Goal: Find specific page/section: Find specific page/section

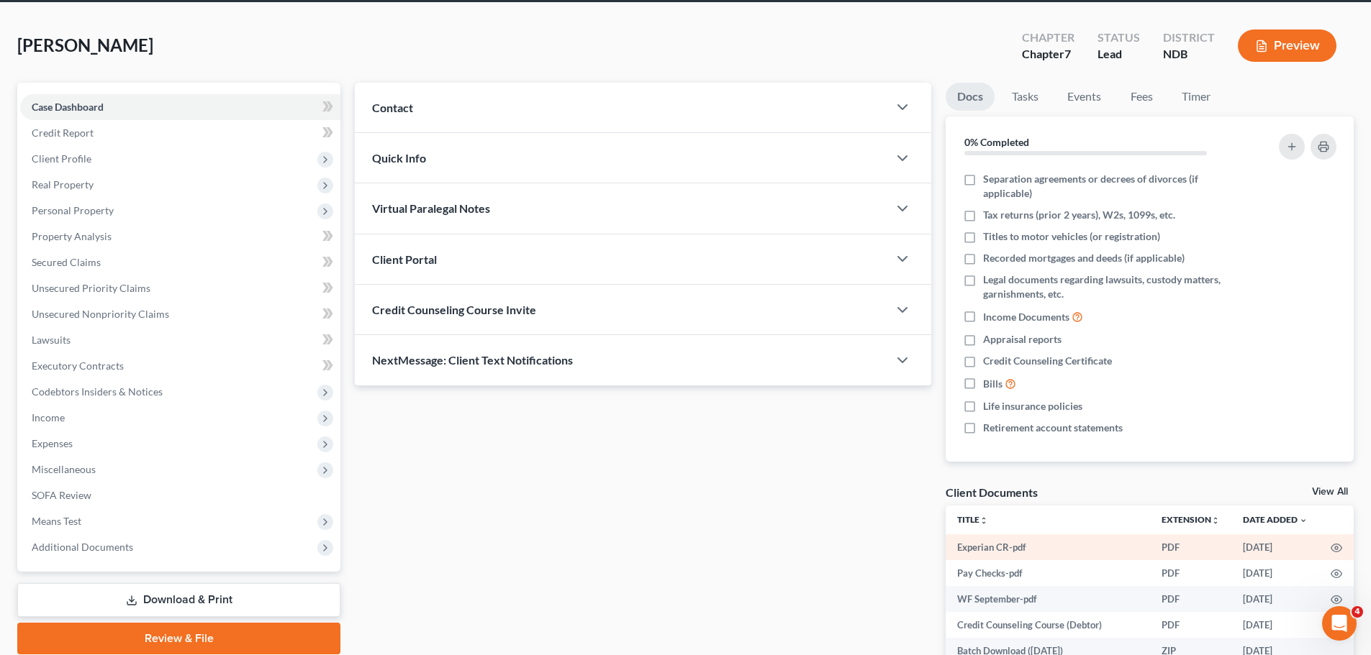
scroll to position [144, 0]
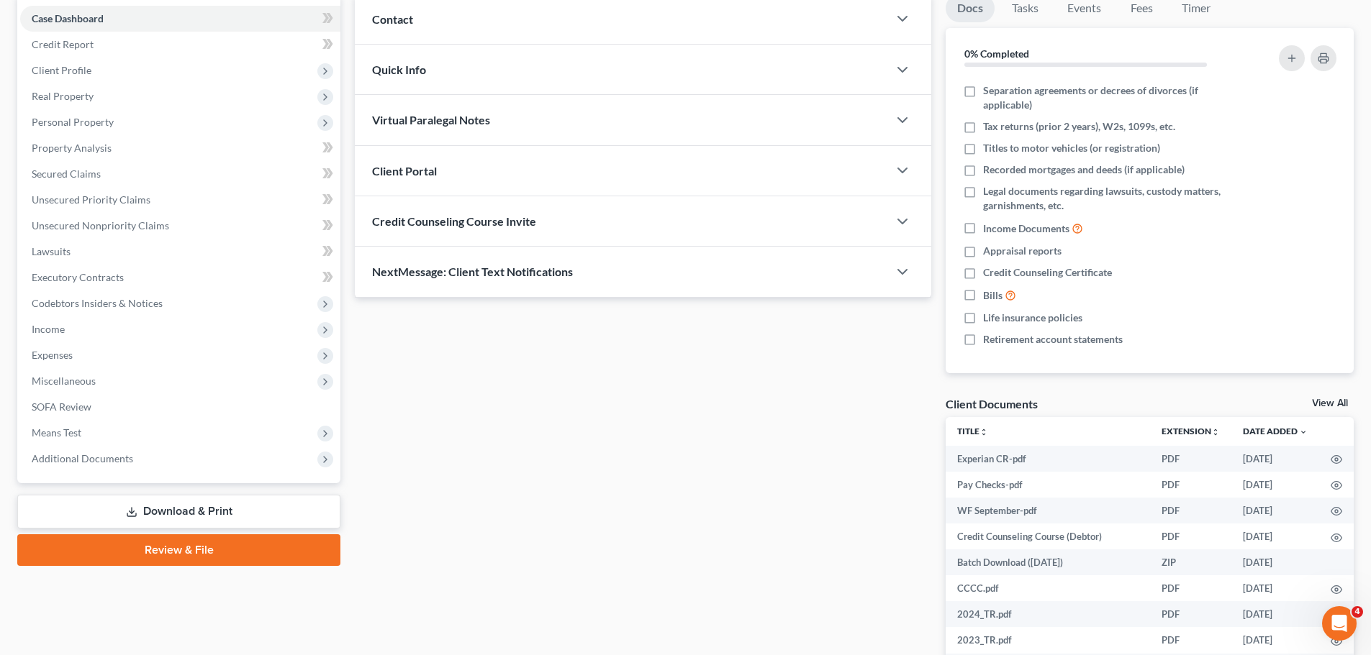
click at [1320, 404] on link "View All" at bounding box center [1330, 404] width 36 height 10
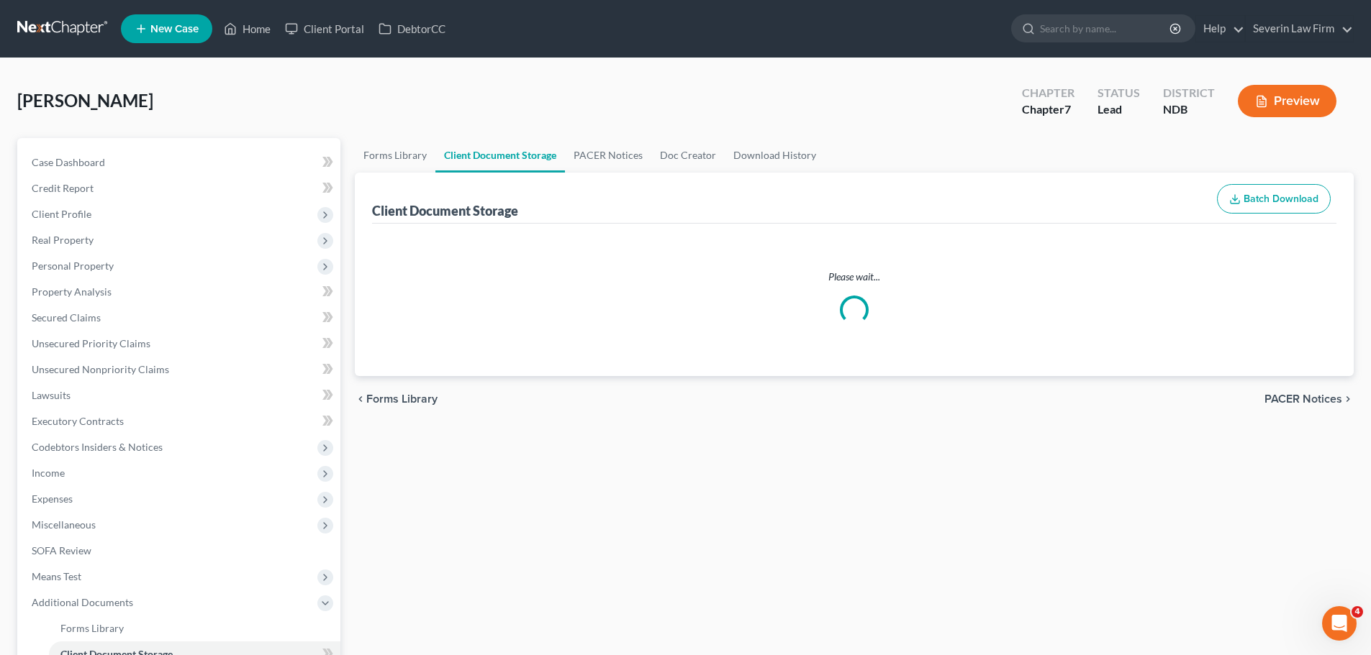
select select "0"
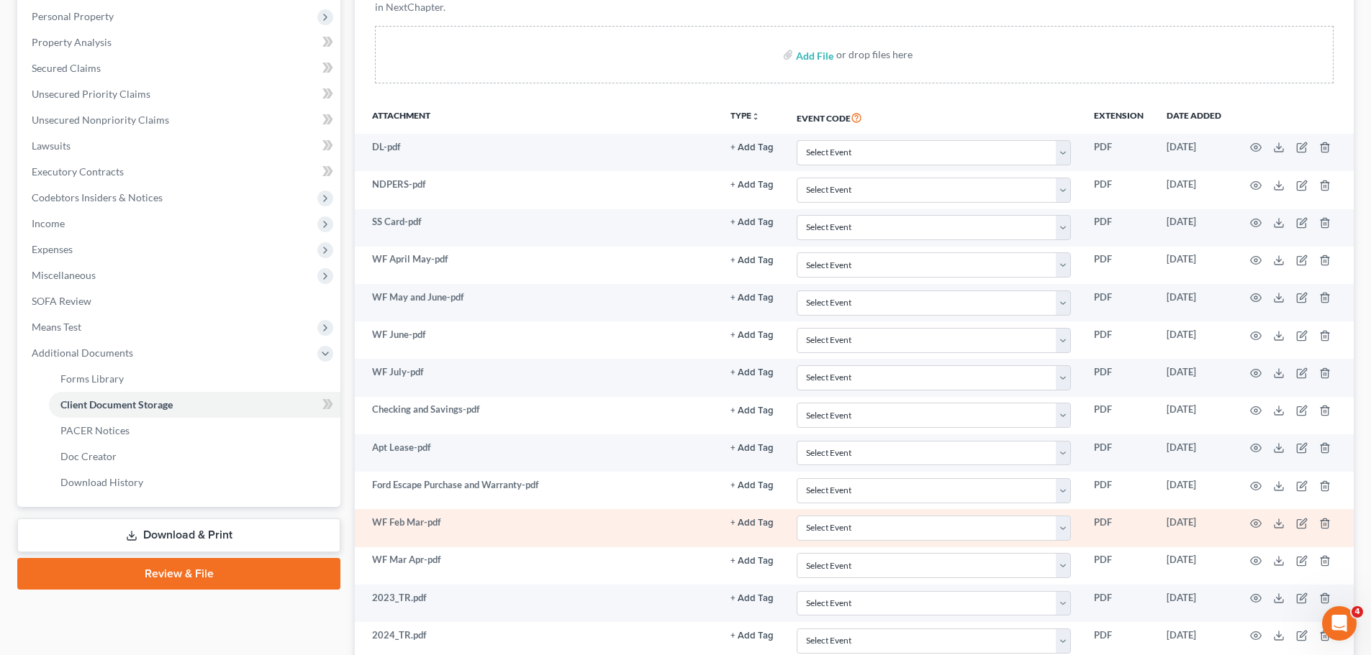
scroll to position [288, 0]
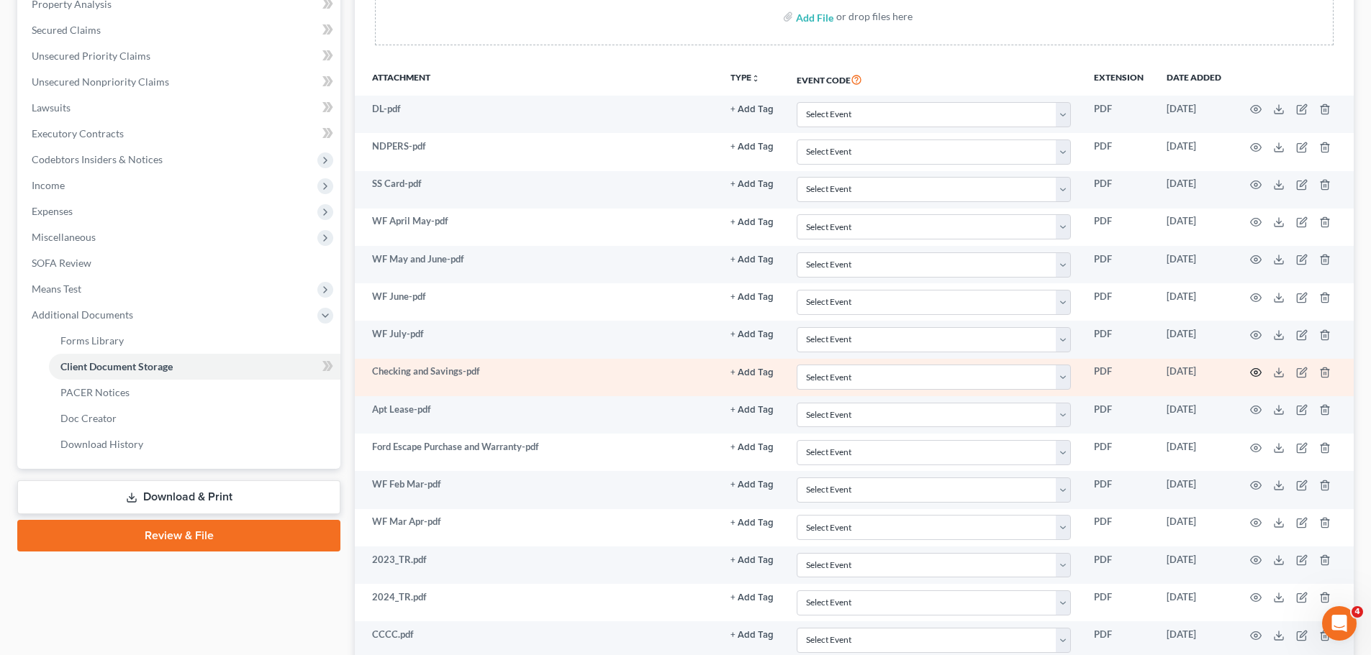
click at [1260, 375] on icon "button" at bounding box center [1255, 373] width 11 height 8
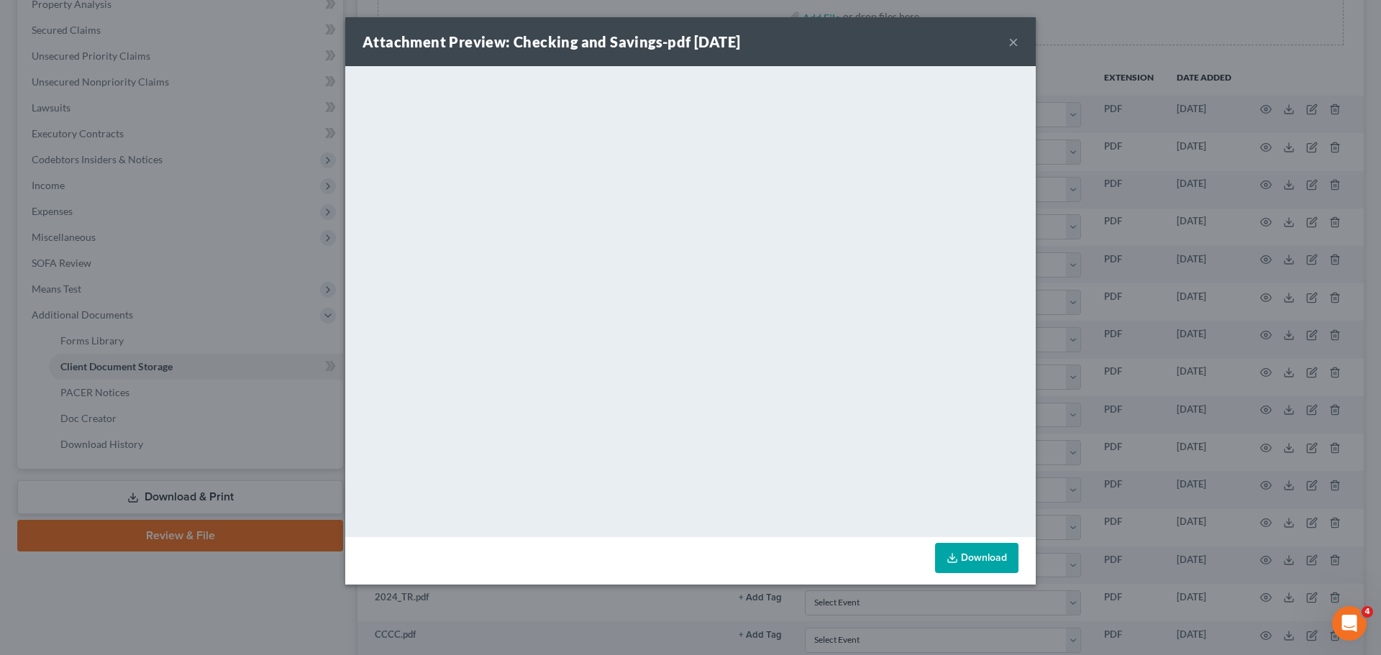
click at [1013, 38] on button "×" at bounding box center [1014, 41] width 10 height 17
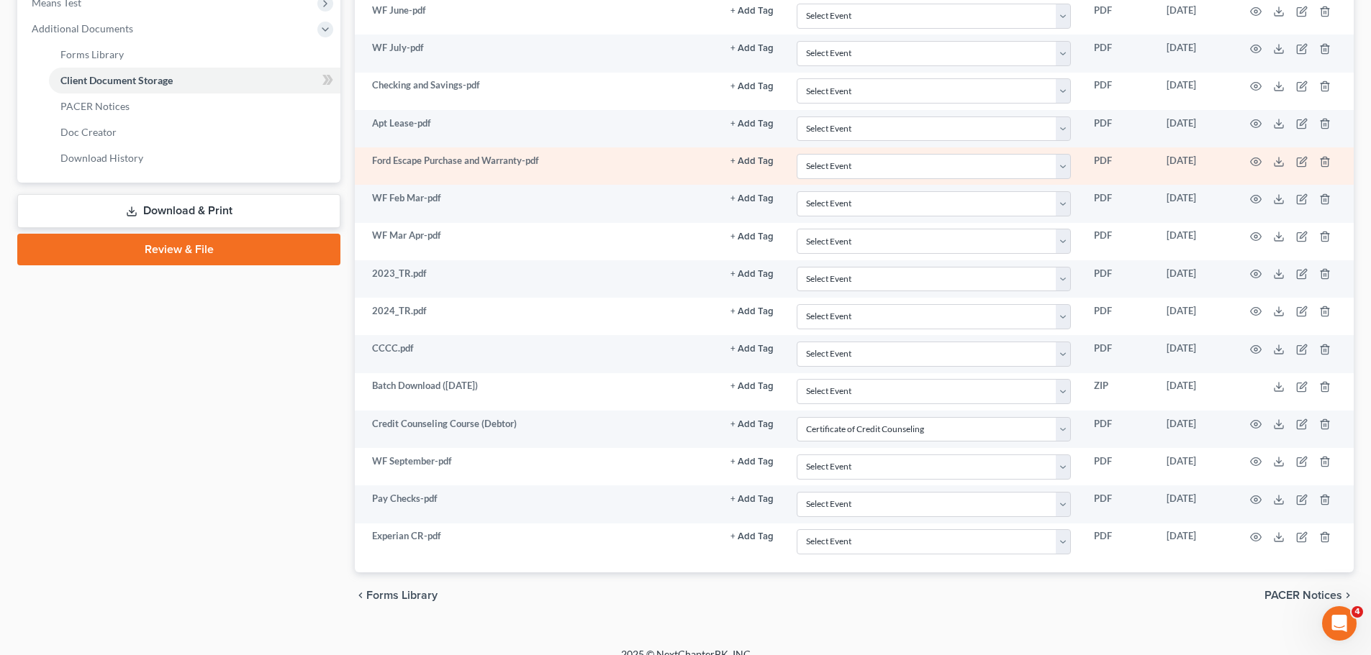
scroll to position [576, 0]
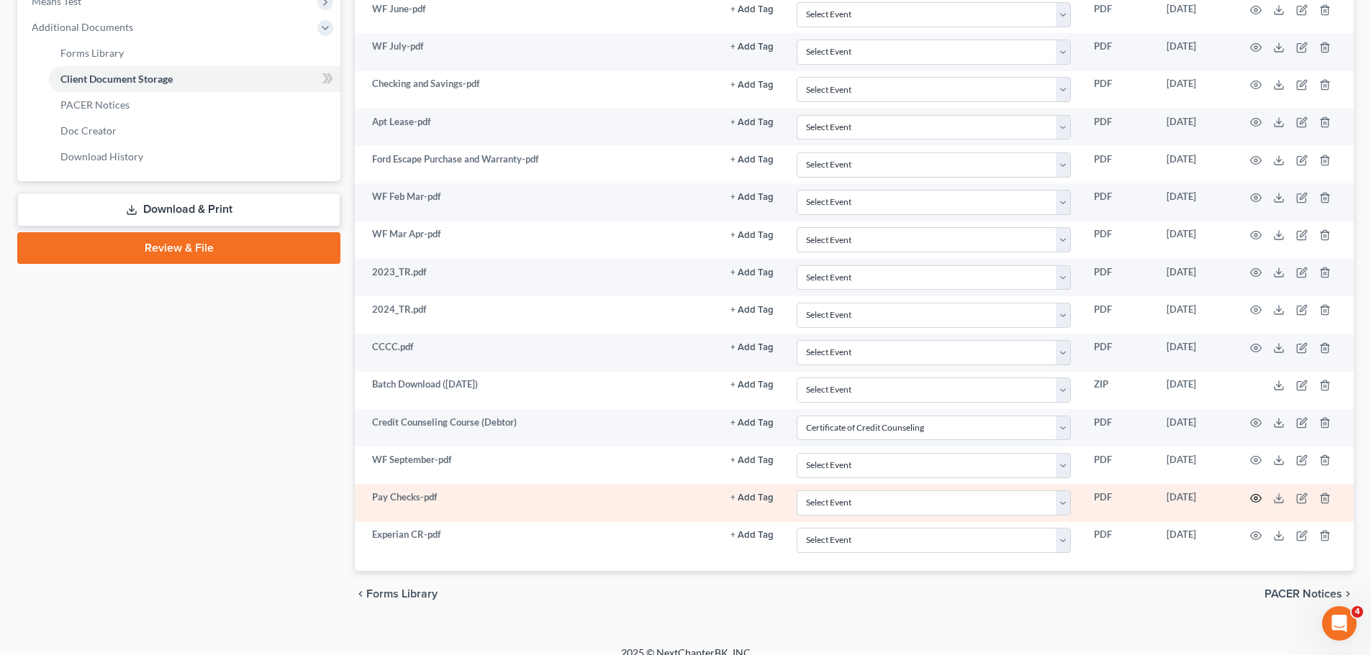
click at [1255, 498] on icon "button" at bounding box center [1256, 499] width 12 height 12
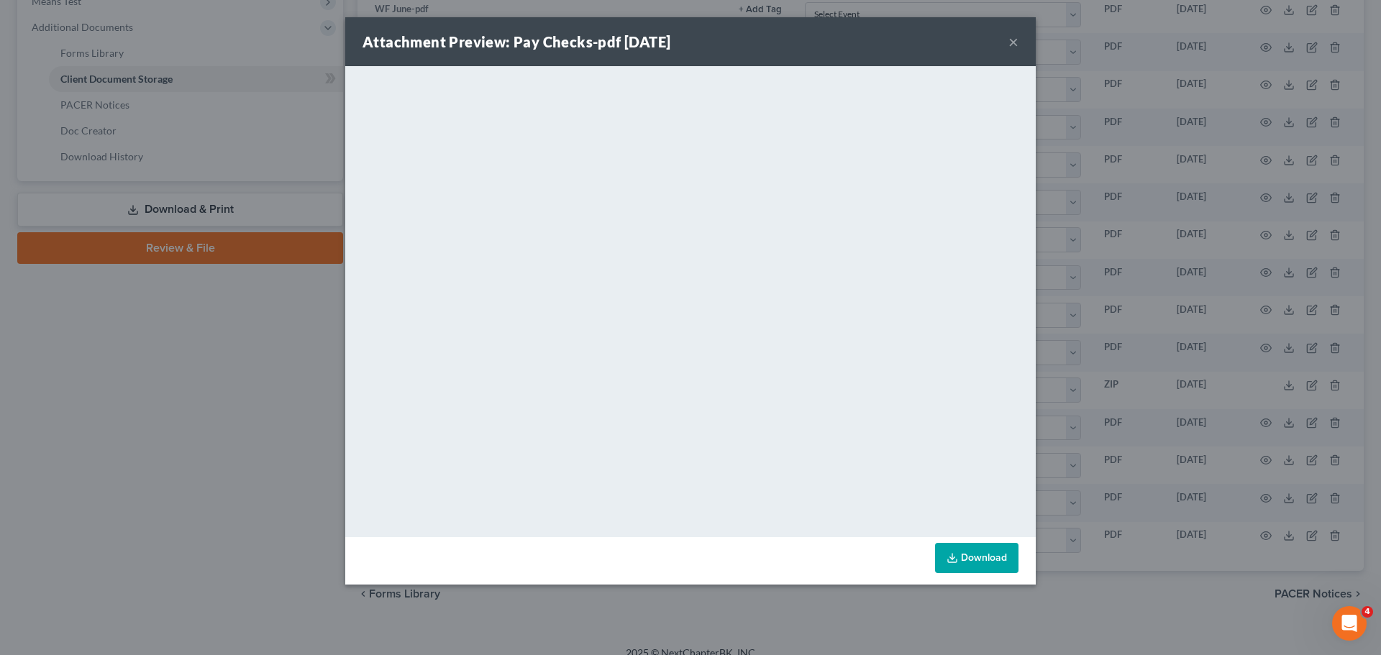
click at [1012, 43] on button "×" at bounding box center [1014, 41] width 10 height 17
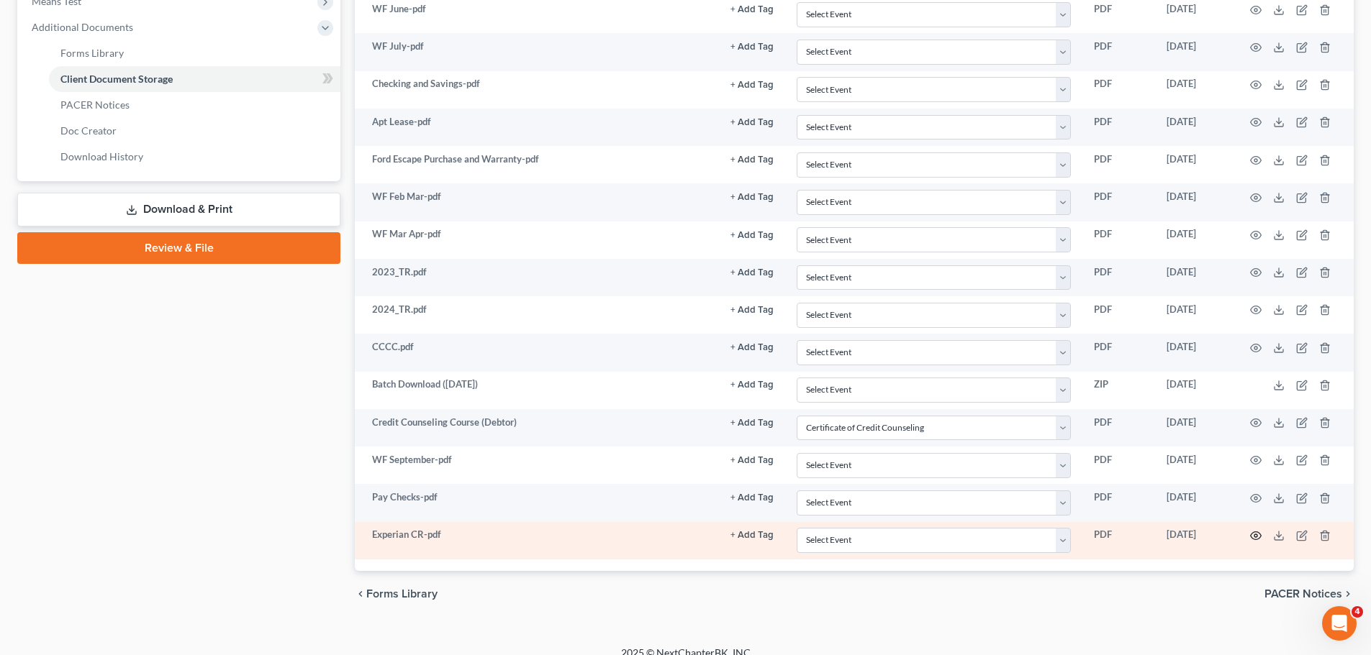
click at [1255, 535] on icon "button" at bounding box center [1256, 536] width 12 height 12
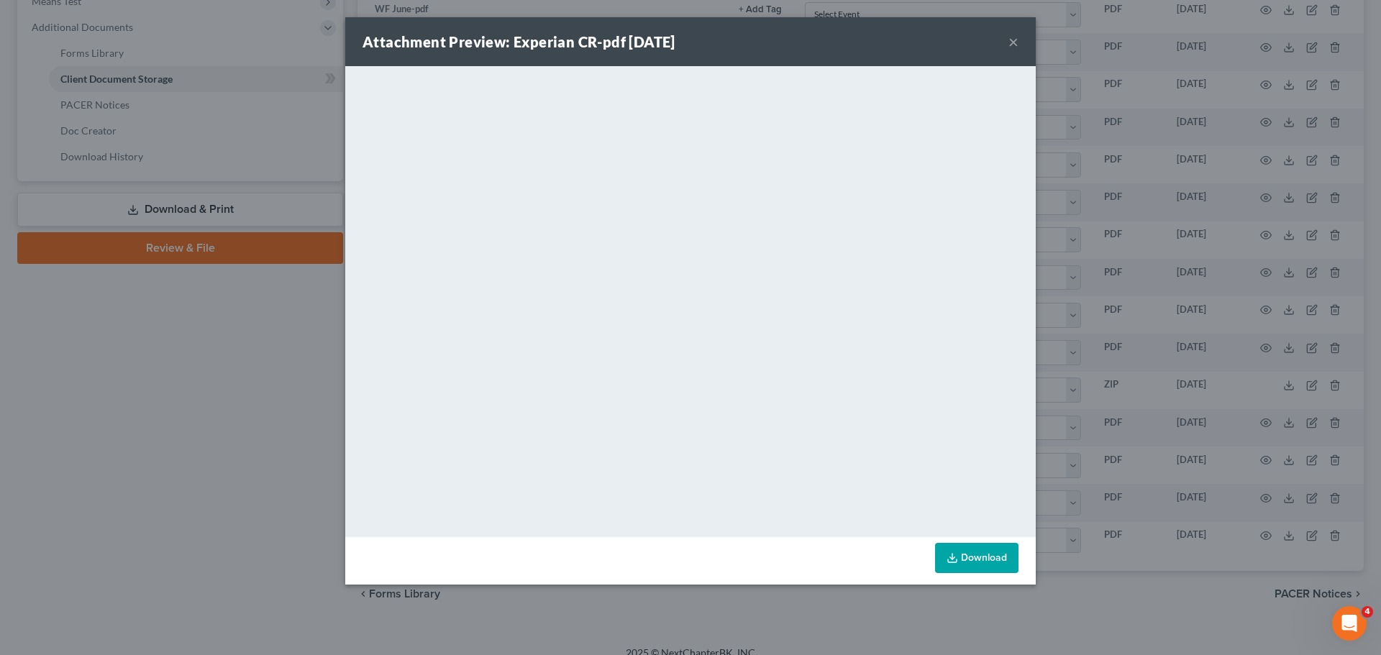
click at [1015, 38] on button "×" at bounding box center [1014, 41] width 10 height 17
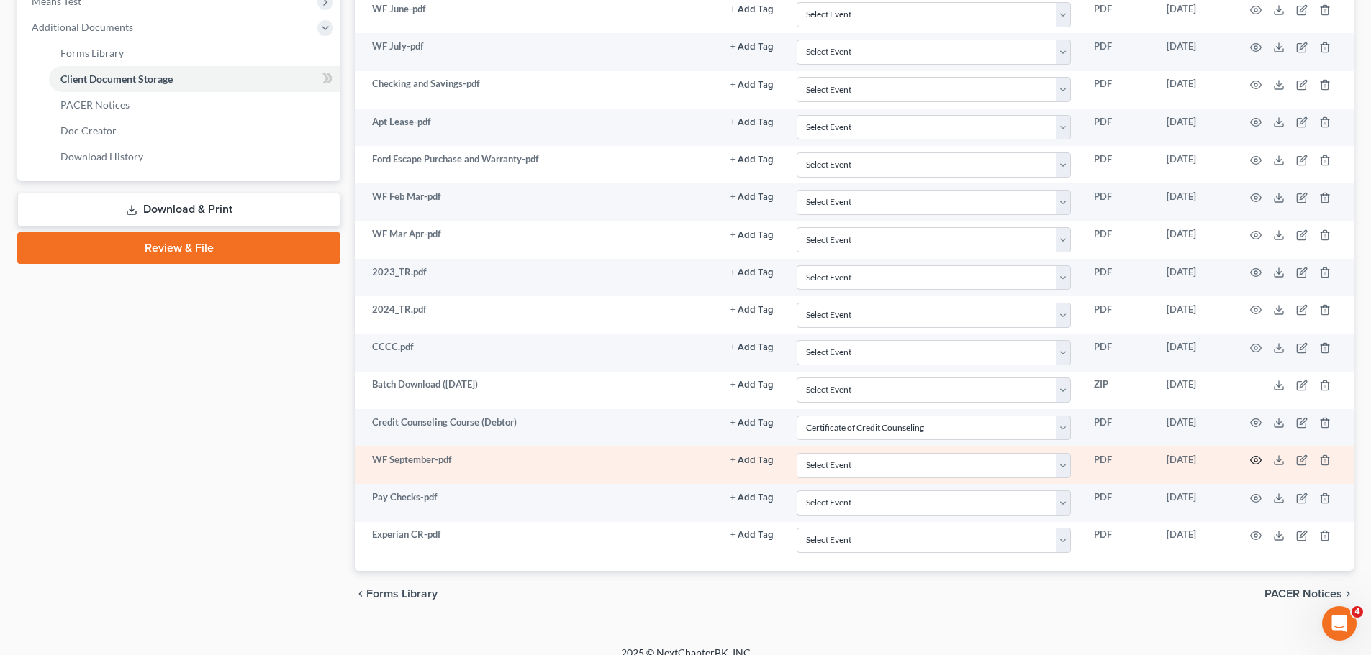
click at [1256, 457] on icon "button" at bounding box center [1255, 461] width 11 height 8
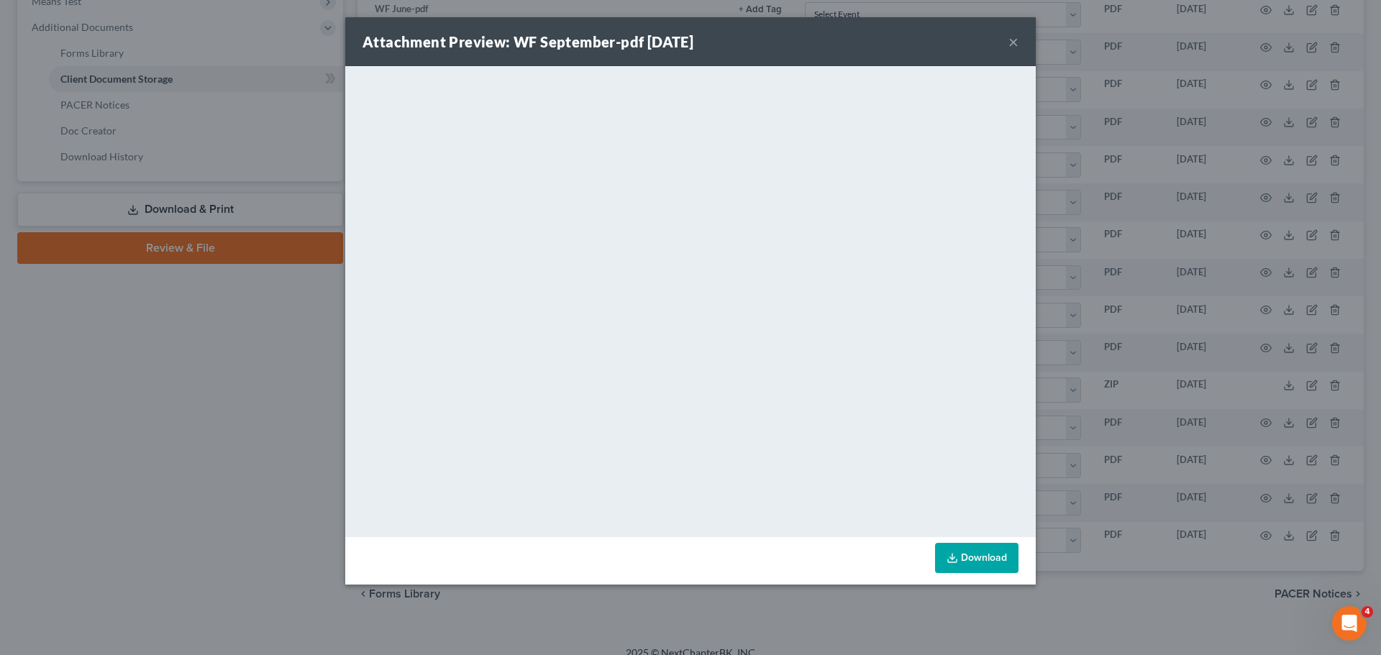
click at [1009, 40] on button "×" at bounding box center [1014, 41] width 10 height 17
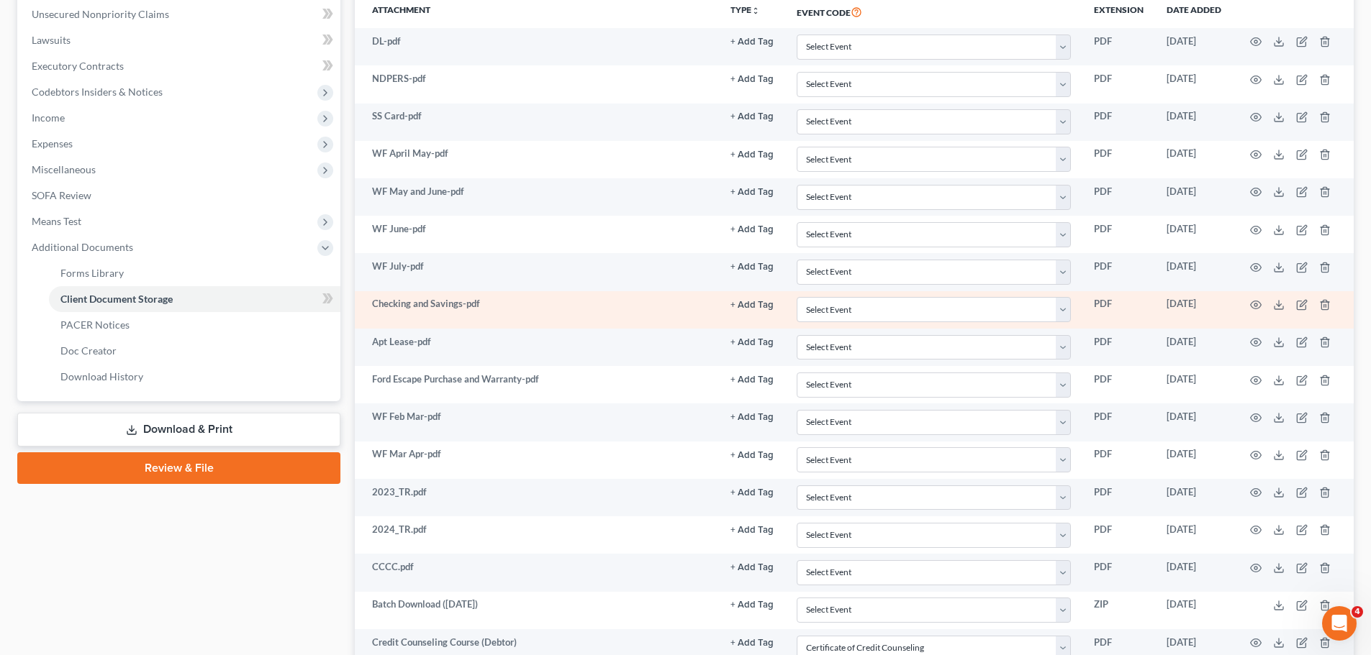
scroll to position [288, 0]
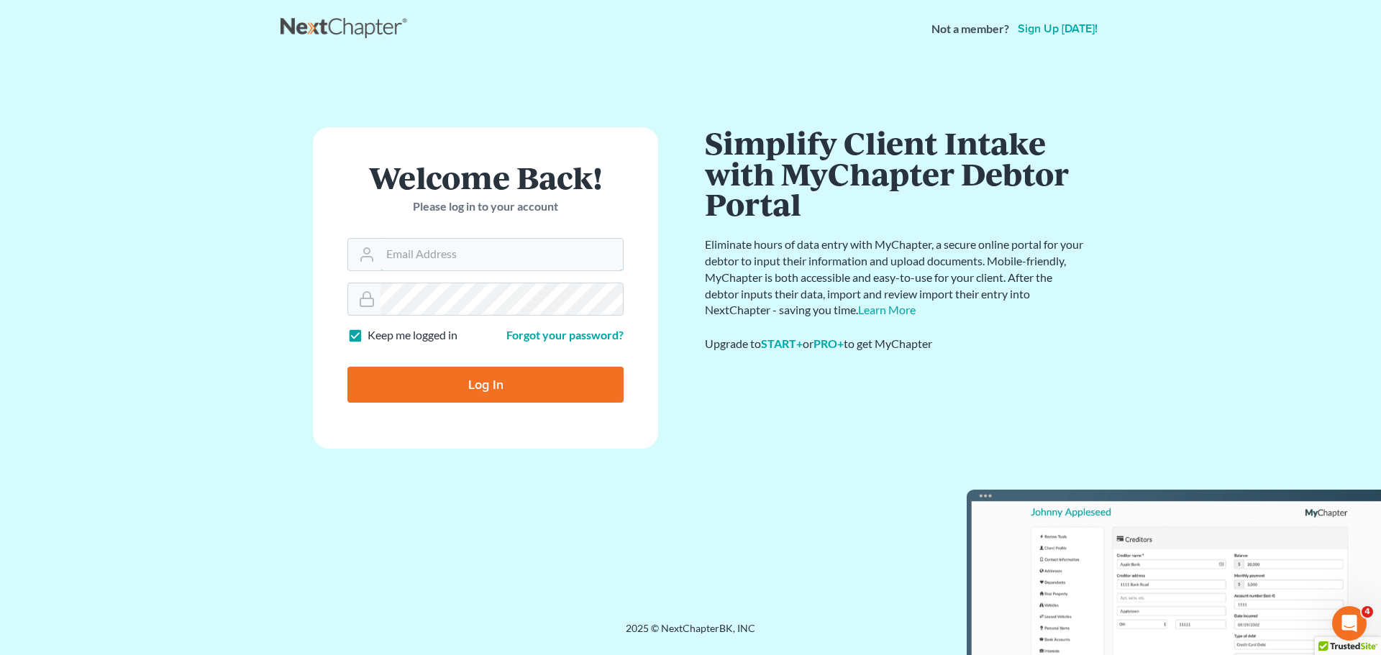
type input "tom@severinlawfirm.com"
drag, startPoint x: 458, startPoint y: 383, endPoint x: 491, endPoint y: 378, distance: 32.8
click at [458, 383] on input "Log In" at bounding box center [486, 385] width 276 height 36
type input "Thinking..."
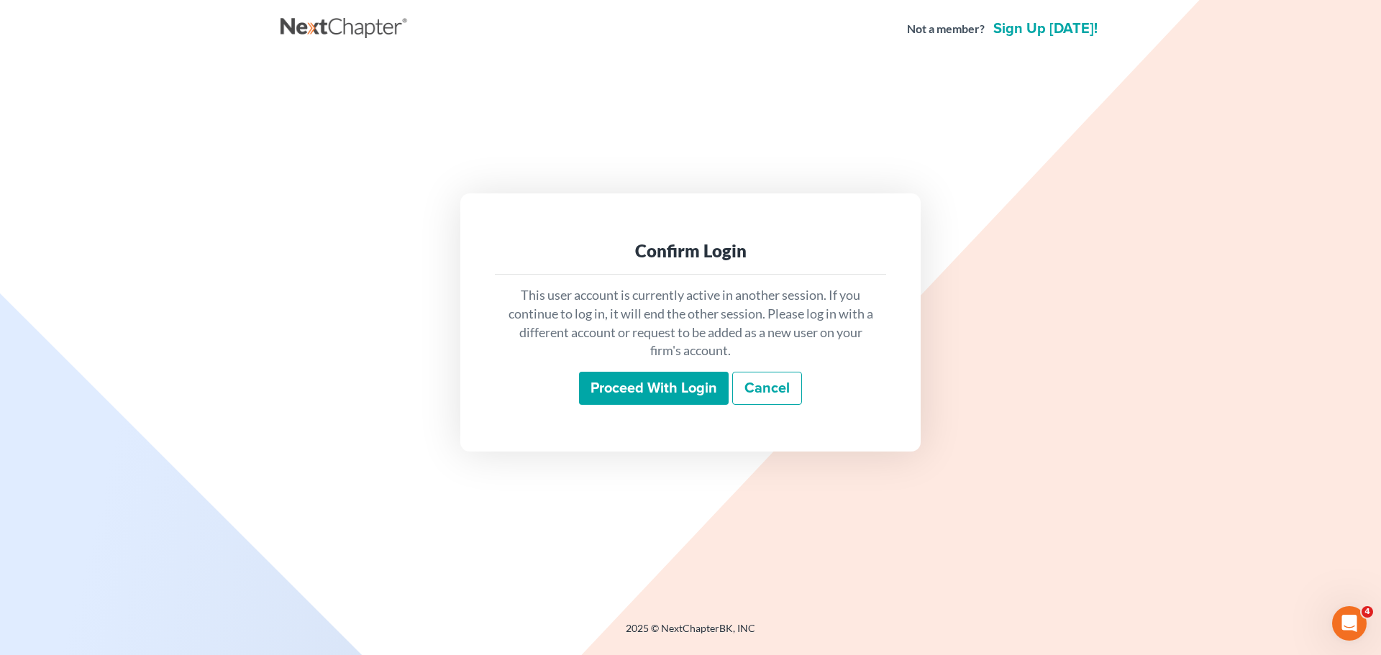
drag, startPoint x: 662, startPoint y: 388, endPoint x: 681, endPoint y: 387, distance: 19.4
click at [662, 388] on input "Proceed with login" at bounding box center [654, 388] width 150 height 33
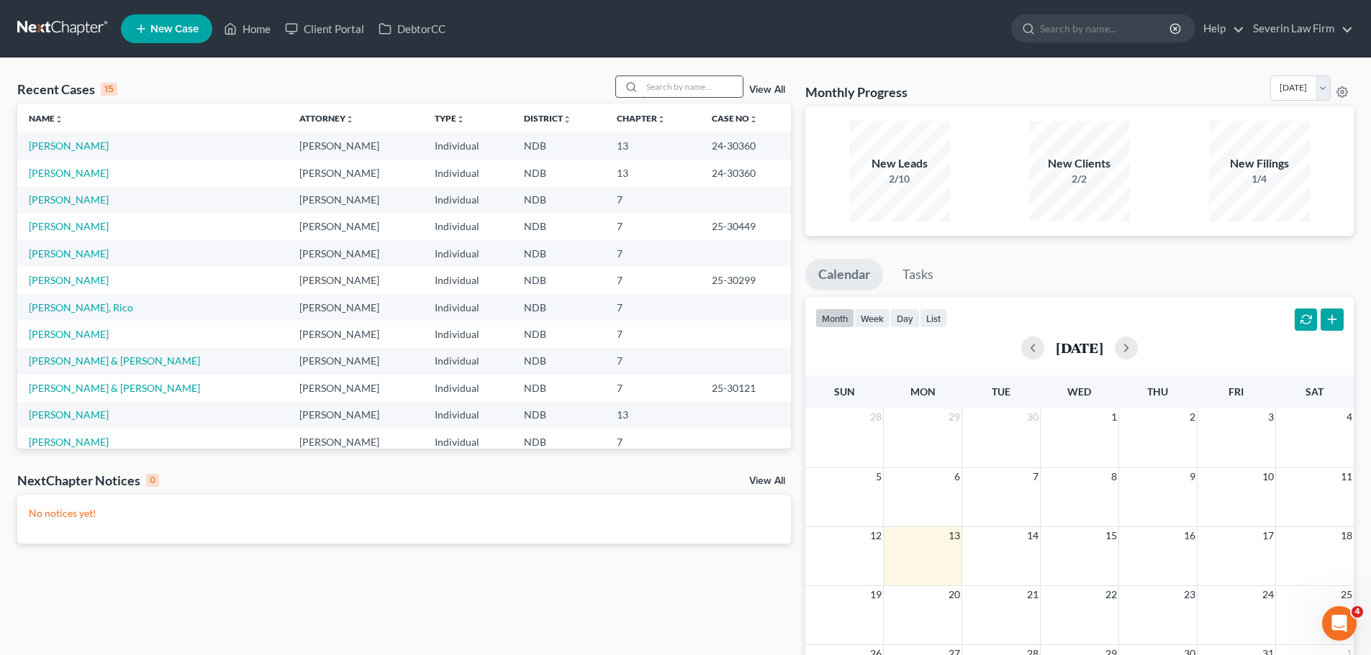
click at [664, 84] on input "search" at bounding box center [692, 86] width 101 height 21
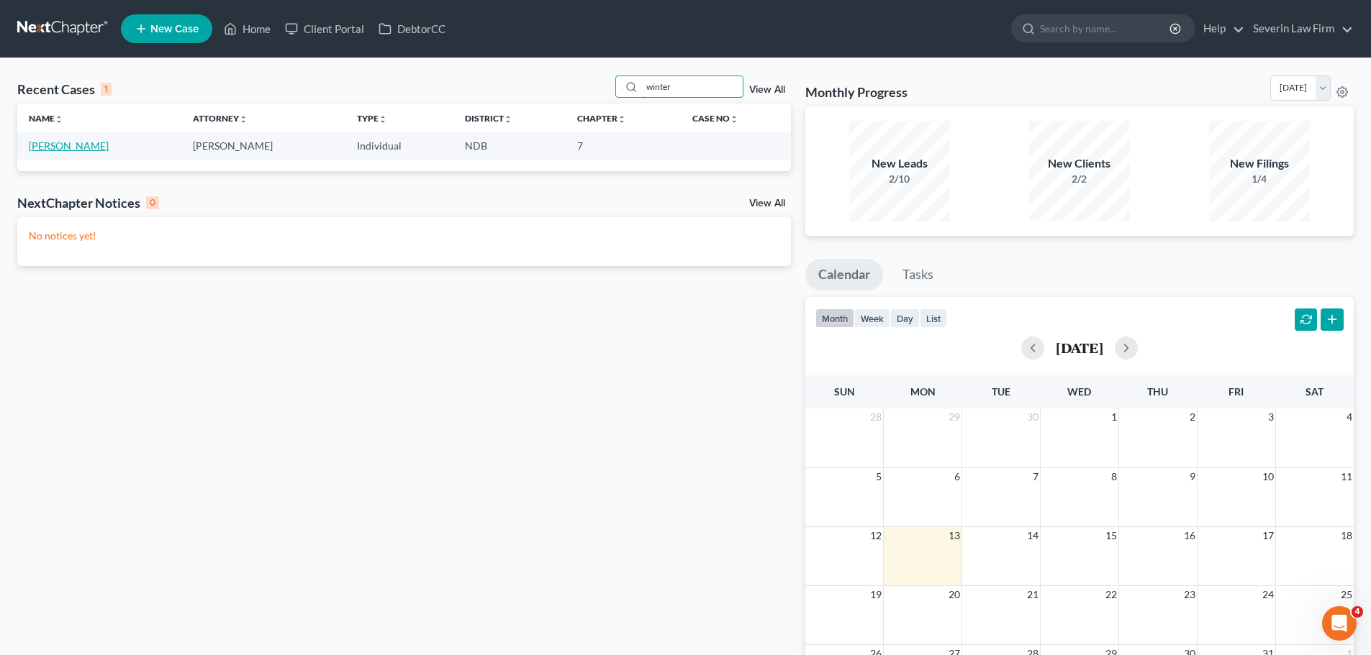
type input "winter"
click at [48, 144] on link "Winter, Leslie" at bounding box center [69, 146] width 80 height 12
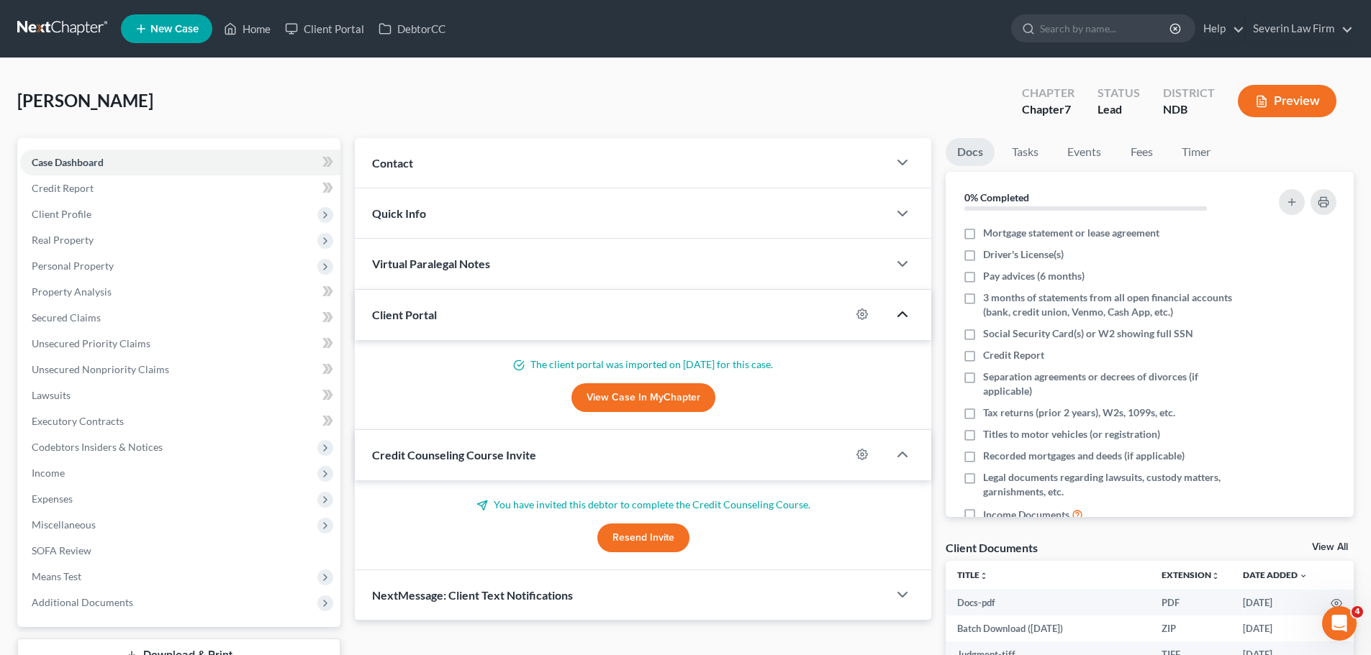
click at [909, 308] on icon "button" at bounding box center [902, 314] width 17 height 17
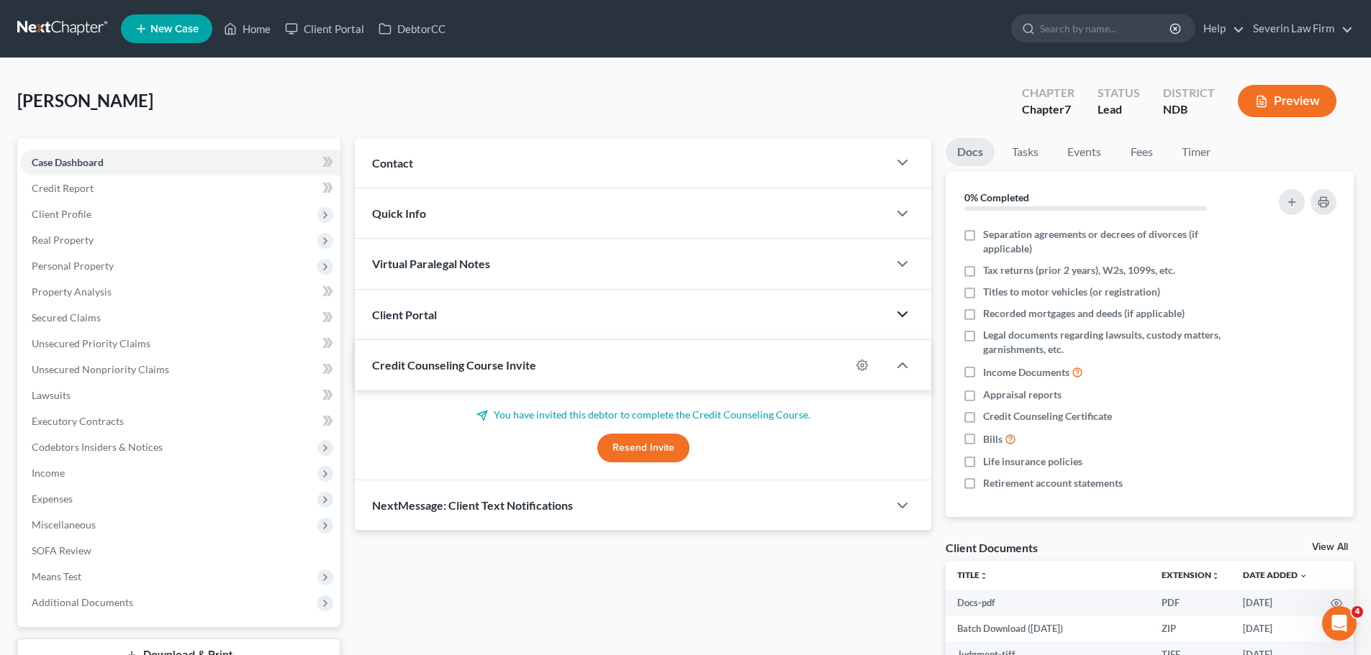
scroll to position [144, 0]
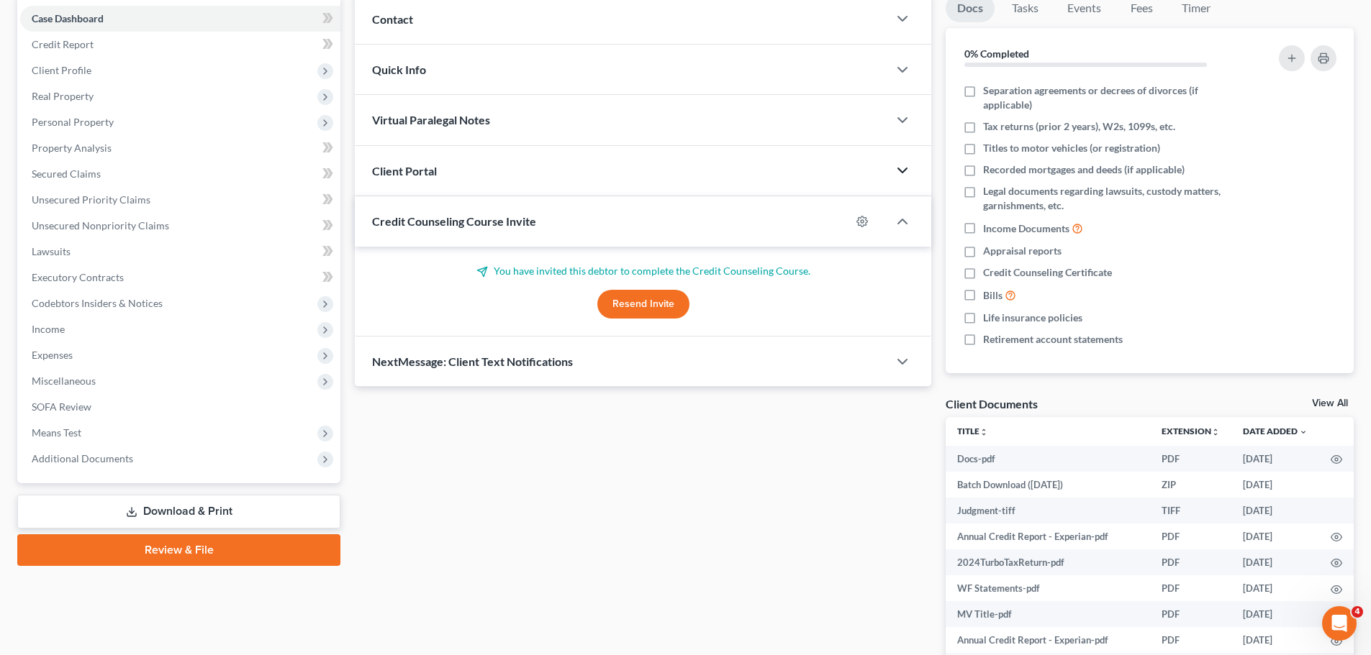
click at [1324, 402] on link "View All" at bounding box center [1330, 404] width 36 height 10
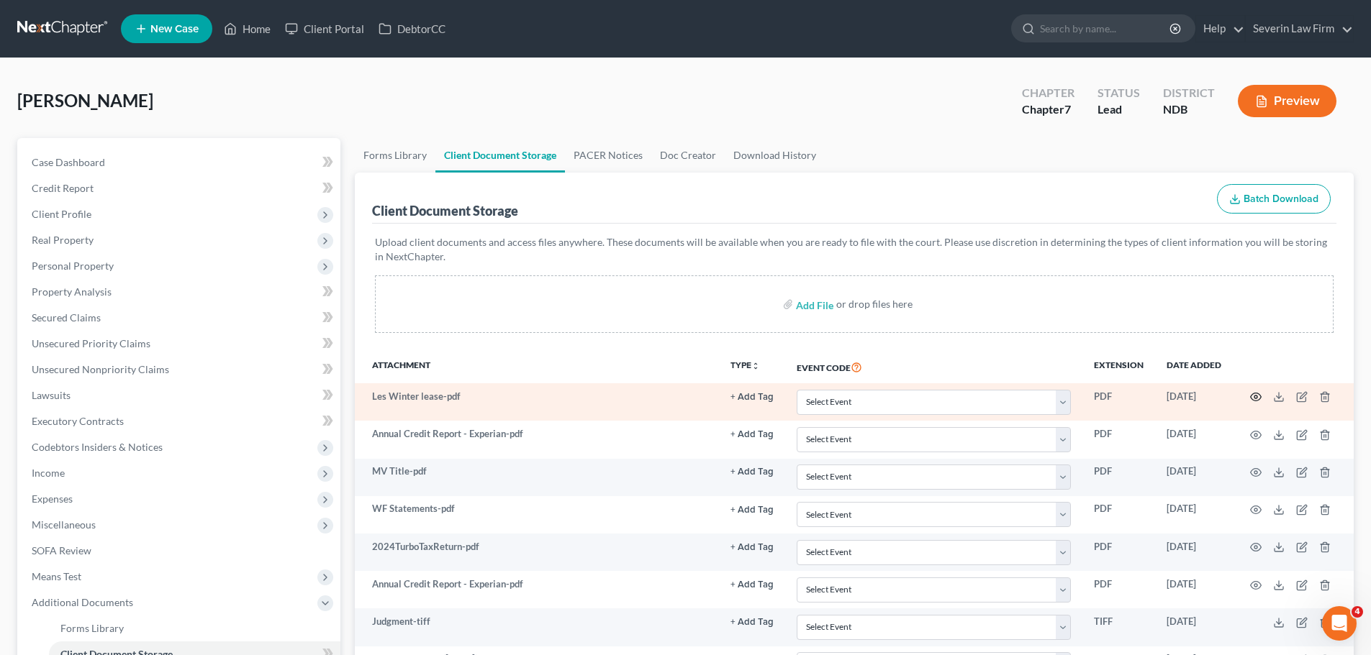
click at [1250, 398] on icon "button" at bounding box center [1255, 398] width 11 height 8
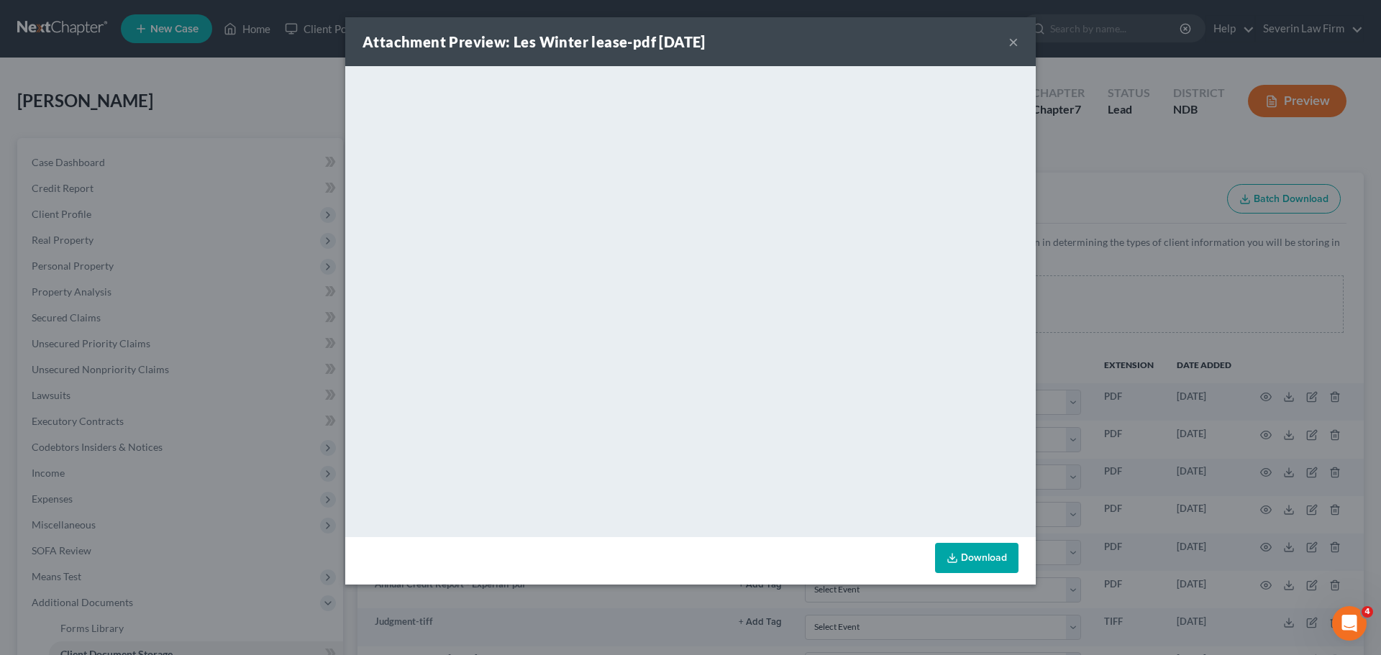
click at [1012, 37] on button "×" at bounding box center [1014, 41] width 10 height 17
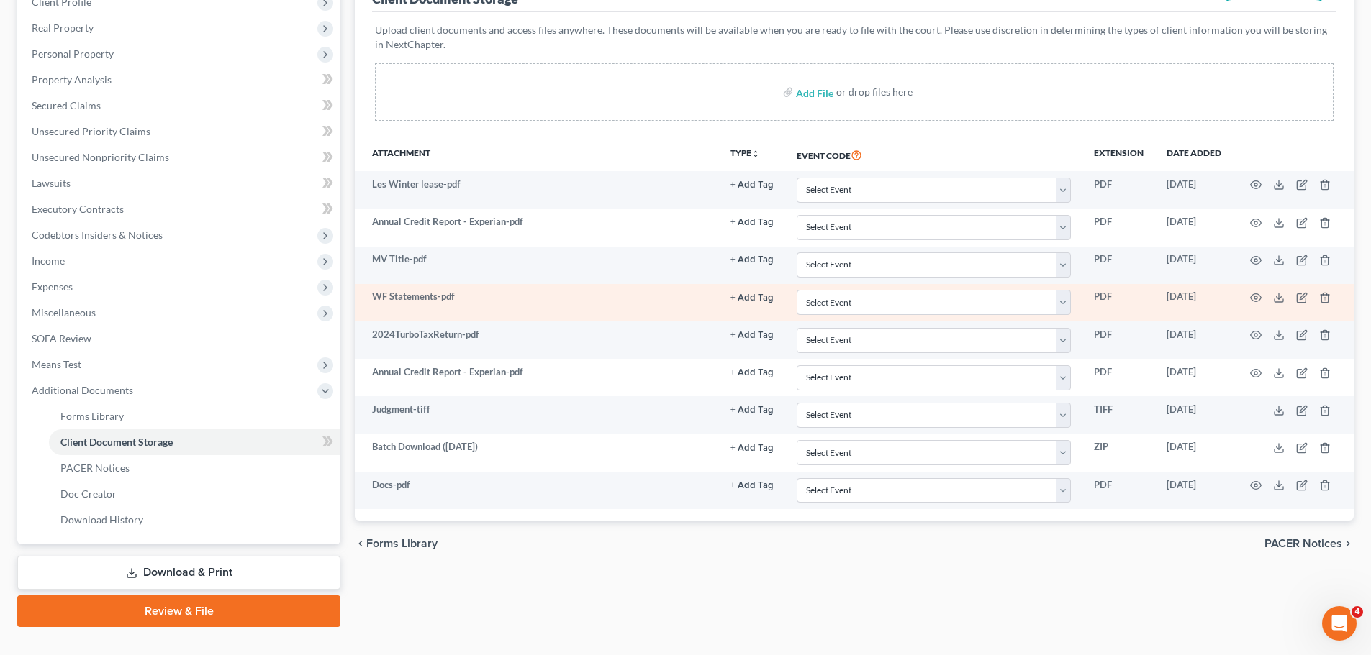
scroll to position [216, 0]
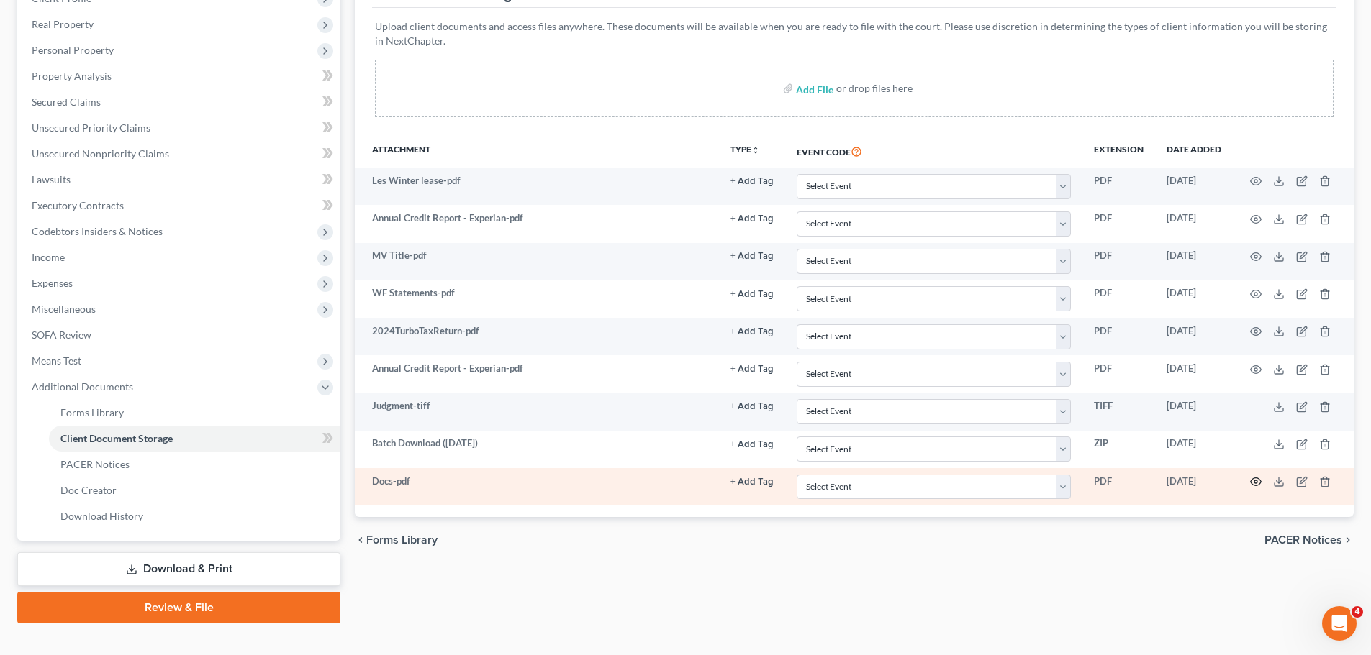
click at [1255, 485] on icon "button" at bounding box center [1256, 482] width 12 height 12
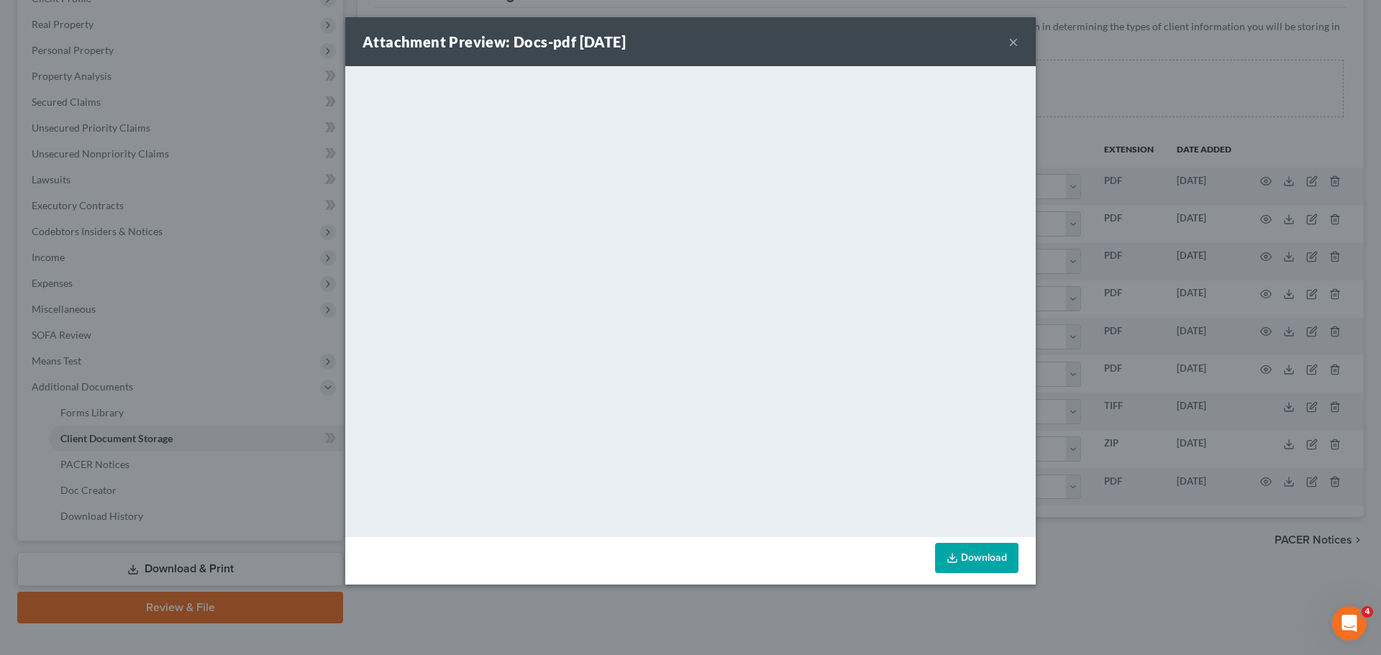
click at [1014, 45] on button "×" at bounding box center [1014, 41] width 10 height 17
